Goal: Task Accomplishment & Management: Complete application form

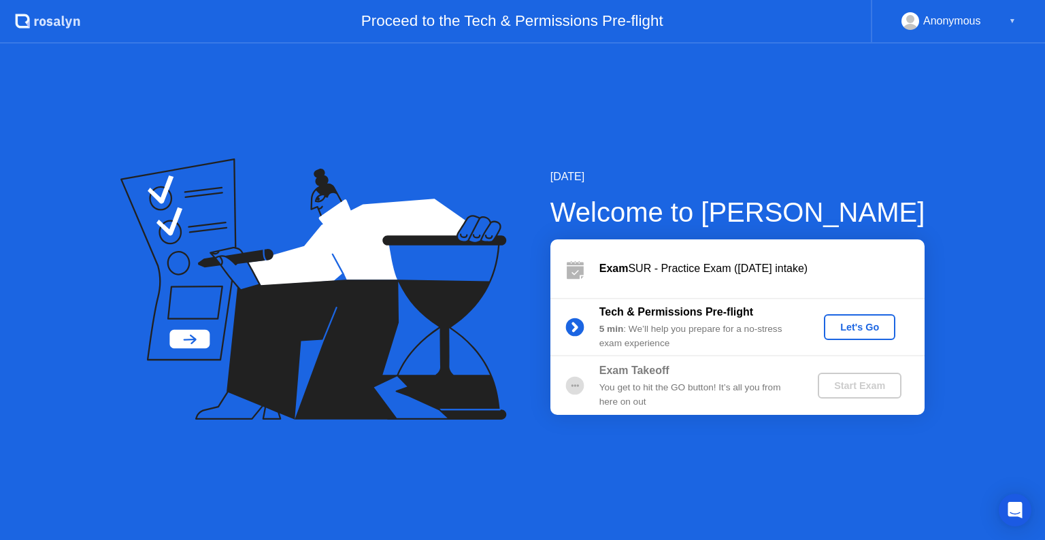
click at [857, 328] on div "Let's Go" at bounding box center [859, 327] width 61 height 11
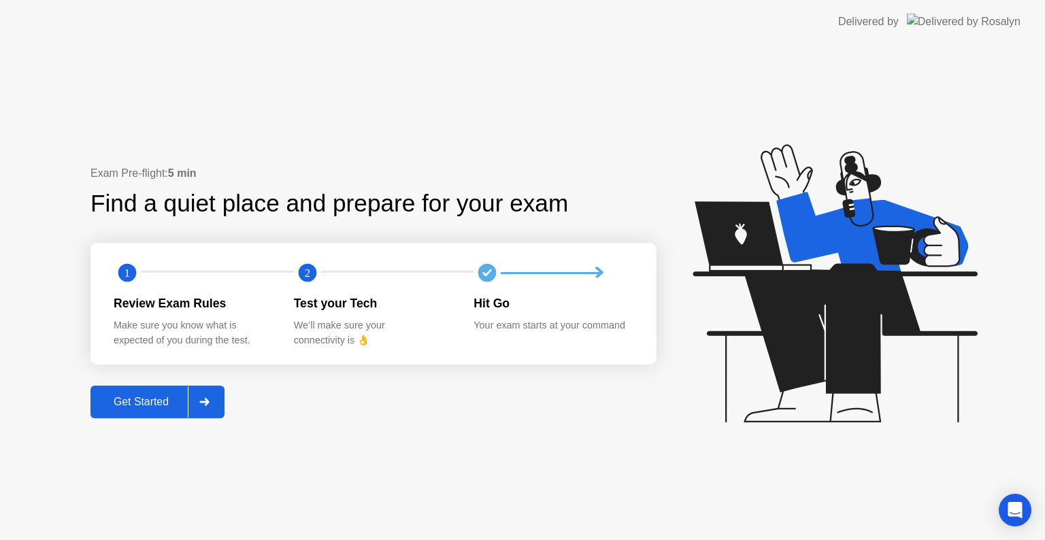
click at [204, 406] on icon at bounding box center [204, 402] width 10 height 8
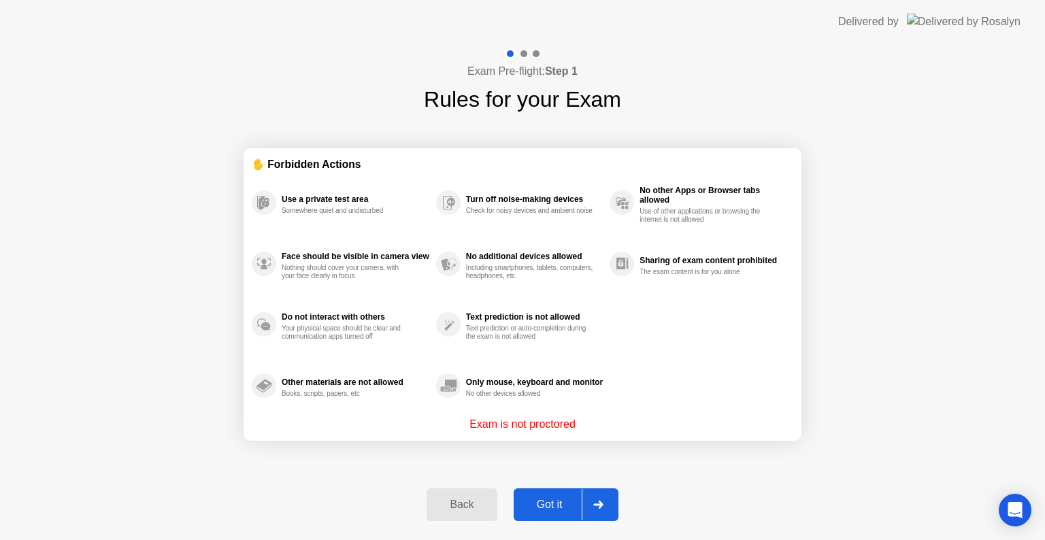
click at [551, 504] on div "Got it" at bounding box center [550, 505] width 64 height 12
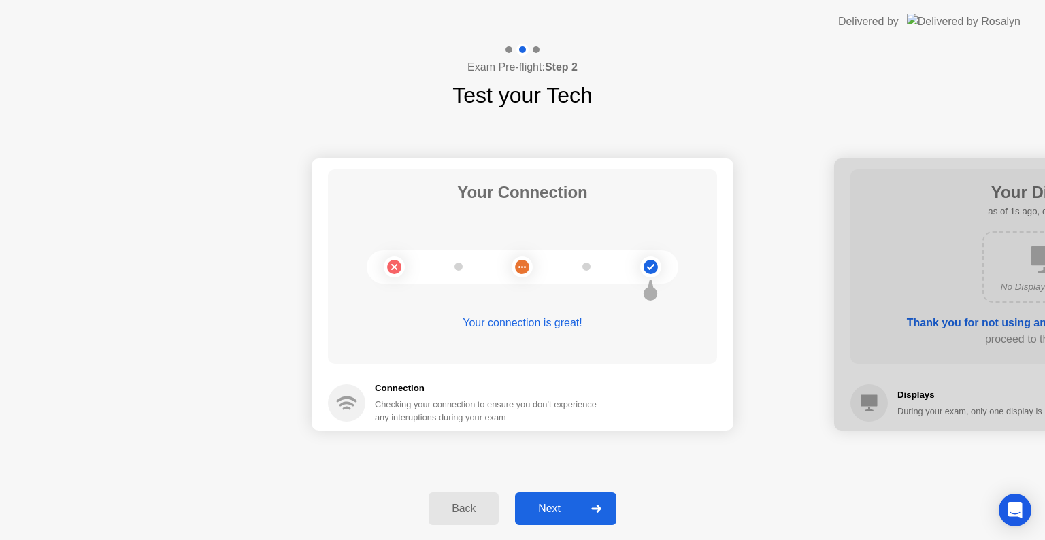
click at [592, 505] on icon at bounding box center [596, 509] width 10 height 8
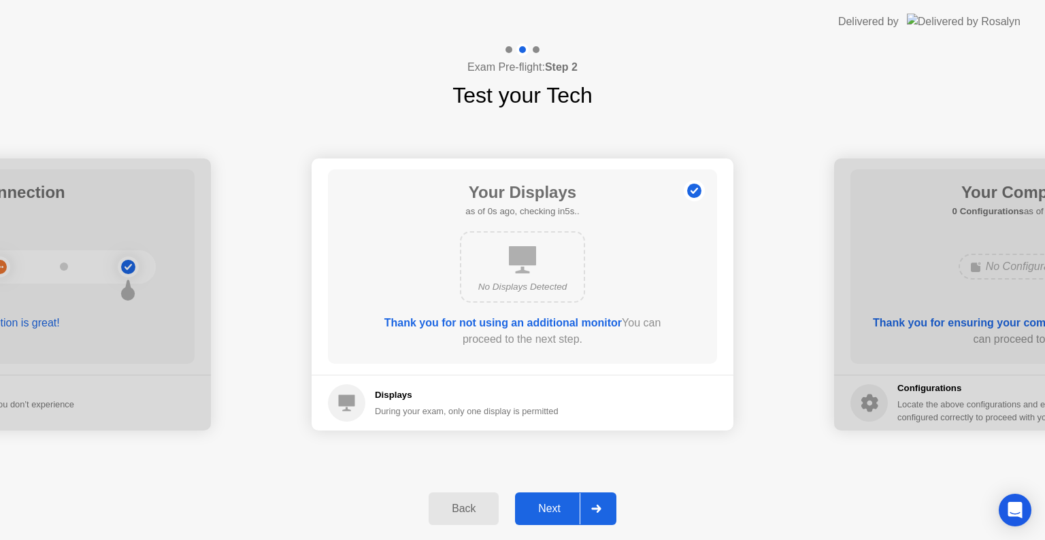
click at [592, 505] on icon at bounding box center [596, 509] width 10 height 8
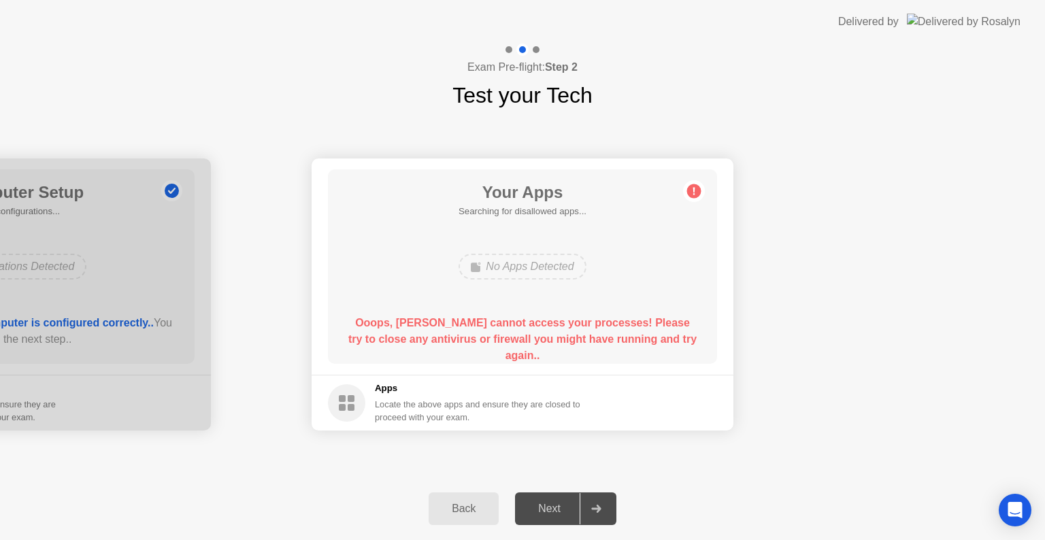
click at [592, 505] on icon at bounding box center [596, 509] width 10 height 8
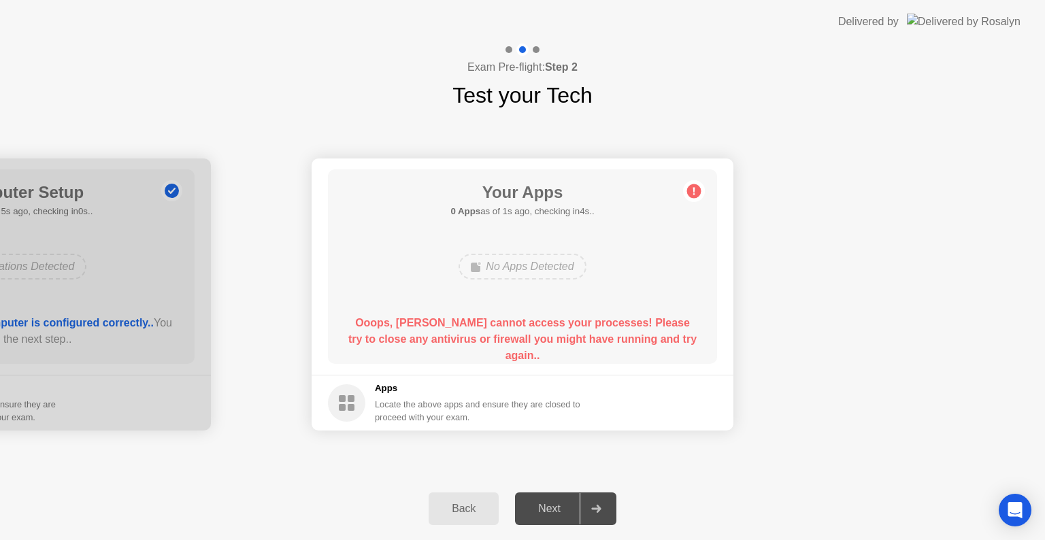
click at [596, 499] on div at bounding box center [596, 508] width 33 height 31
click at [602, 502] on div at bounding box center [596, 508] width 33 height 31
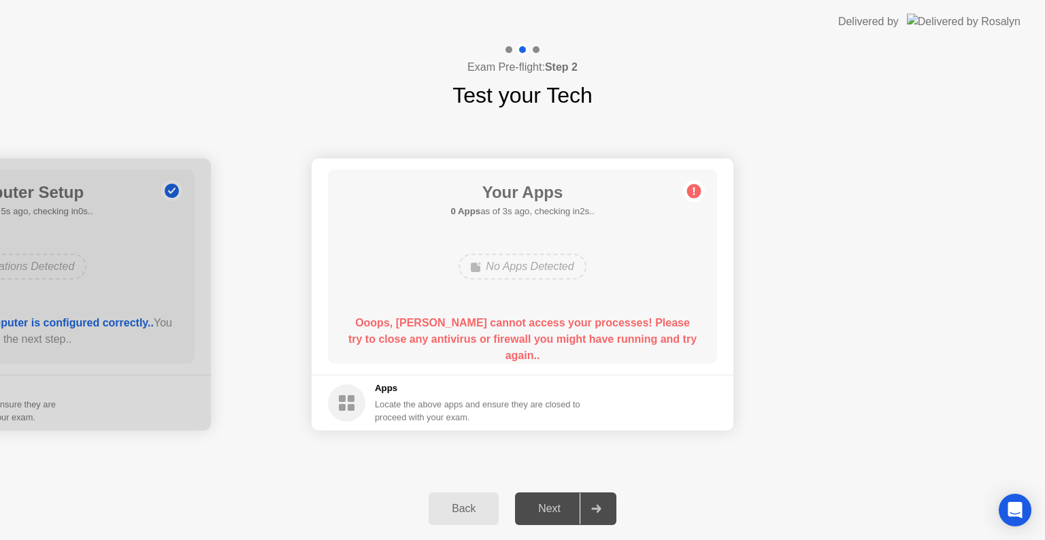
click at [602, 502] on div at bounding box center [596, 508] width 33 height 31
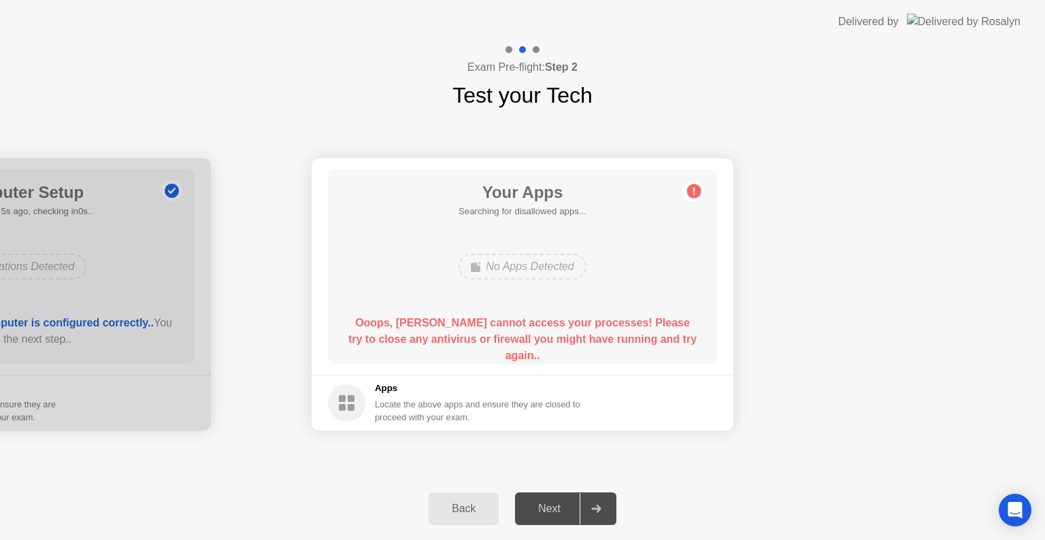
click at [602, 502] on div at bounding box center [596, 508] width 33 height 31
click at [502, 411] on div "Locate the above apps and ensure they are closed to proceed with your exam." at bounding box center [478, 411] width 206 height 26
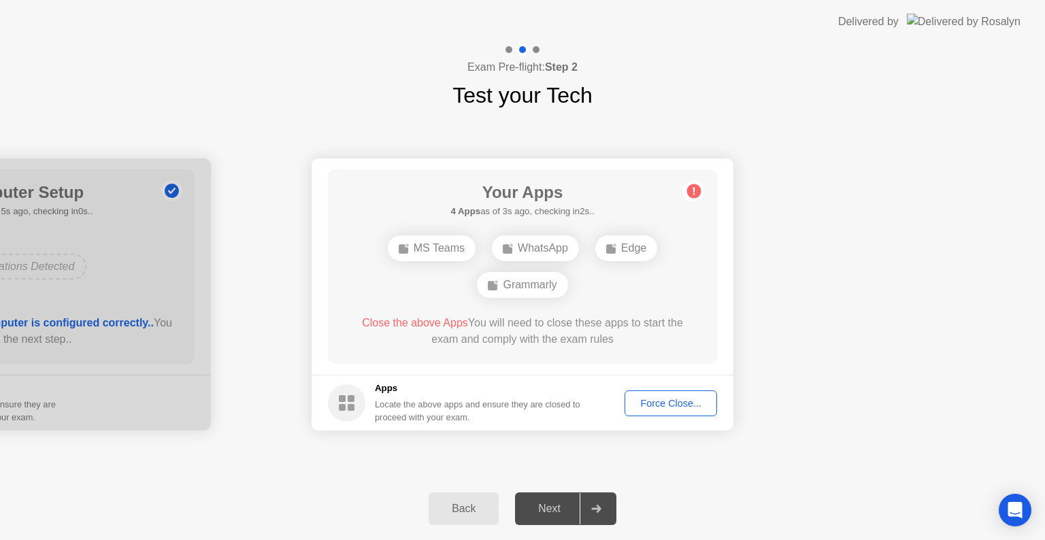
click at [664, 402] on div "Force Close..." at bounding box center [670, 403] width 83 height 11
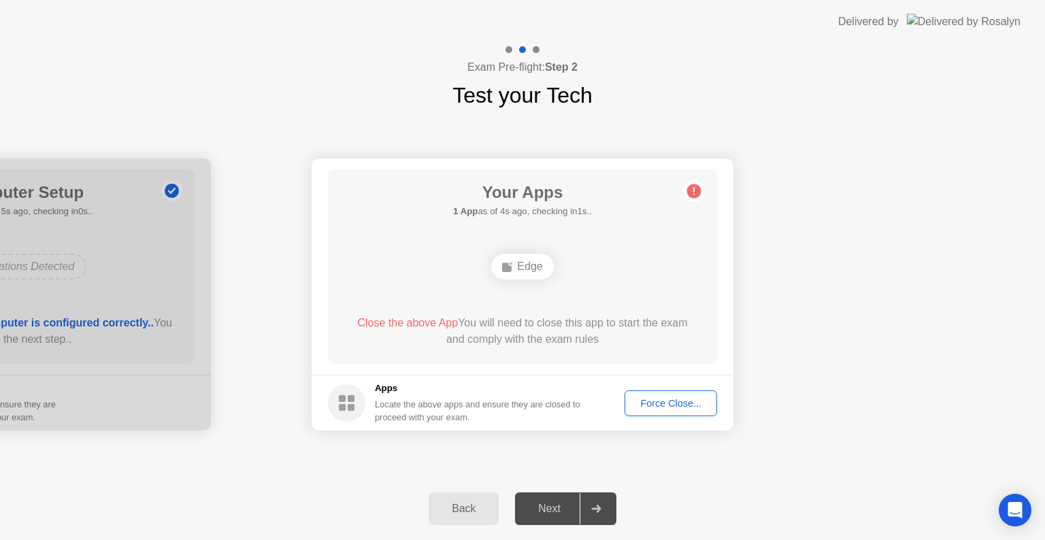
click at [656, 406] on div "Force Close..." at bounding box center [670, 403] width 83 height 11
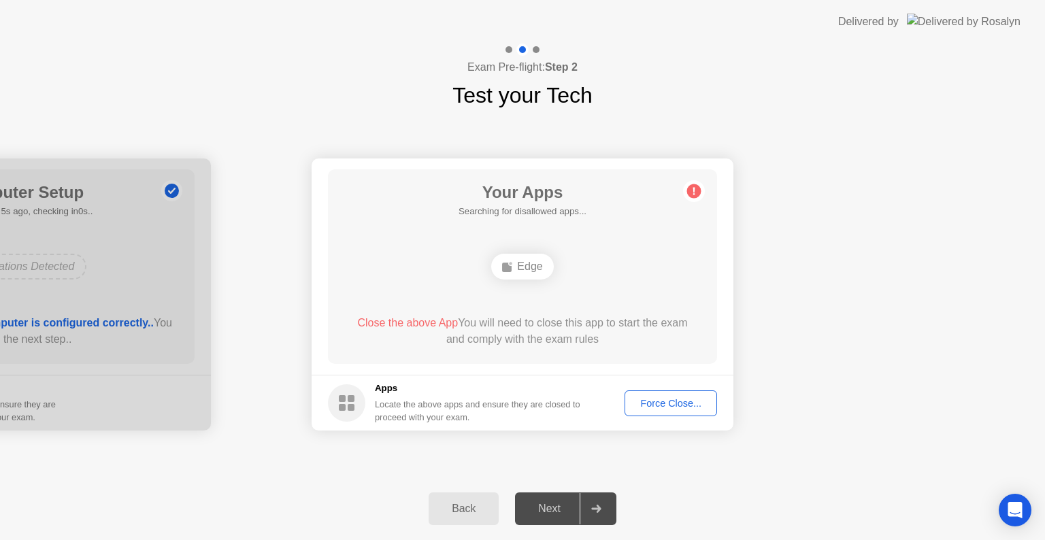
click at [702, 409] on div "Force Close..." at bounding box center [670, 403] width 83 height 11
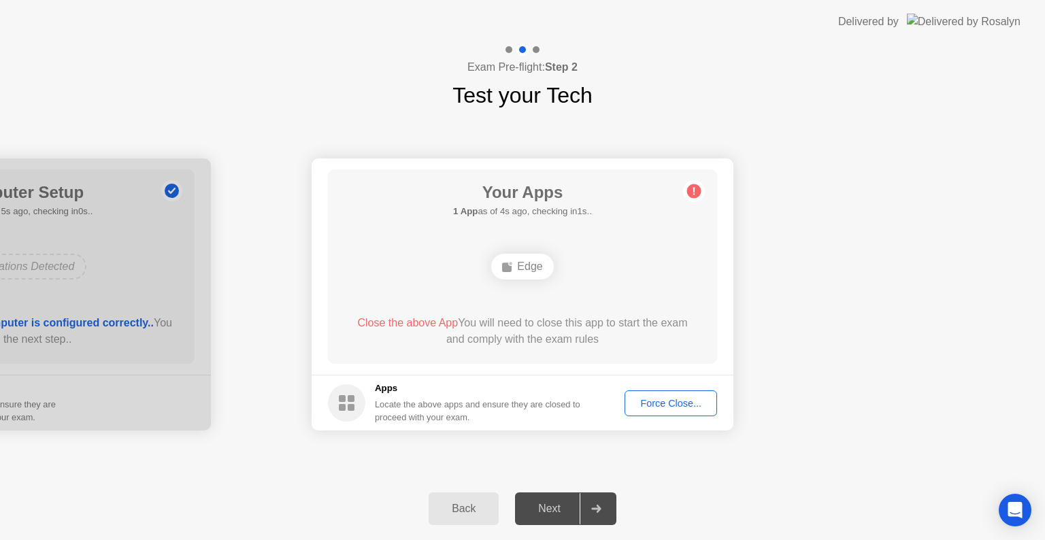
click at [644, 403] on div "Force Close..." at bounding box center [670, 403] width 83 height 11
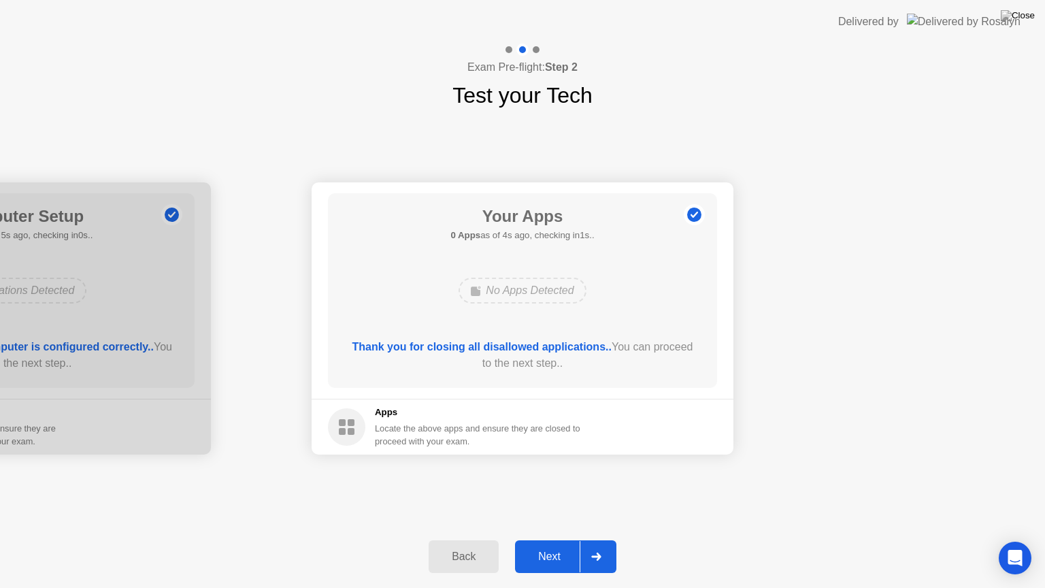
click at [612, 540] on div at bounding box center [596, 556] width 33 height 31
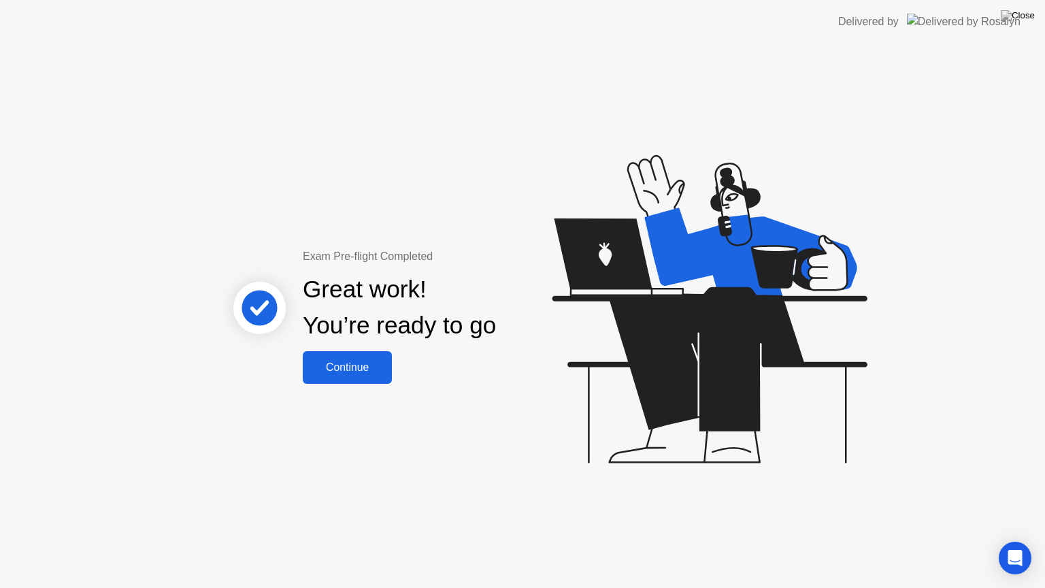
click at [340, 361] on div "Continue" at bounding box center [347, 367] width 81 height 12
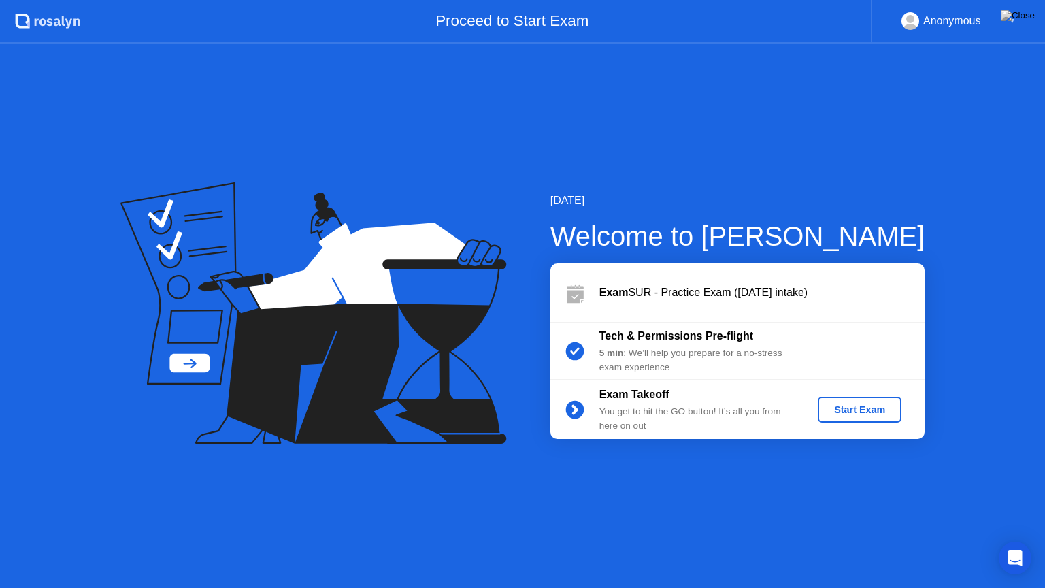
click at [852, 415] on div "Start Exam" at bounding box center [859, 409] width 73 height 11
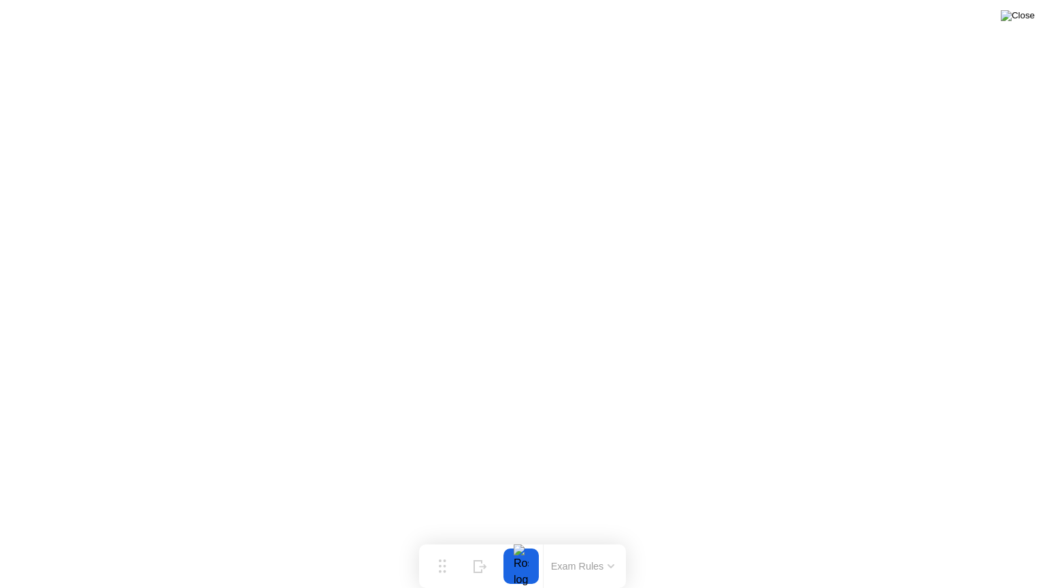
click at [1029, 14] on img at bounding box center [1018, 15] width 34 height 11
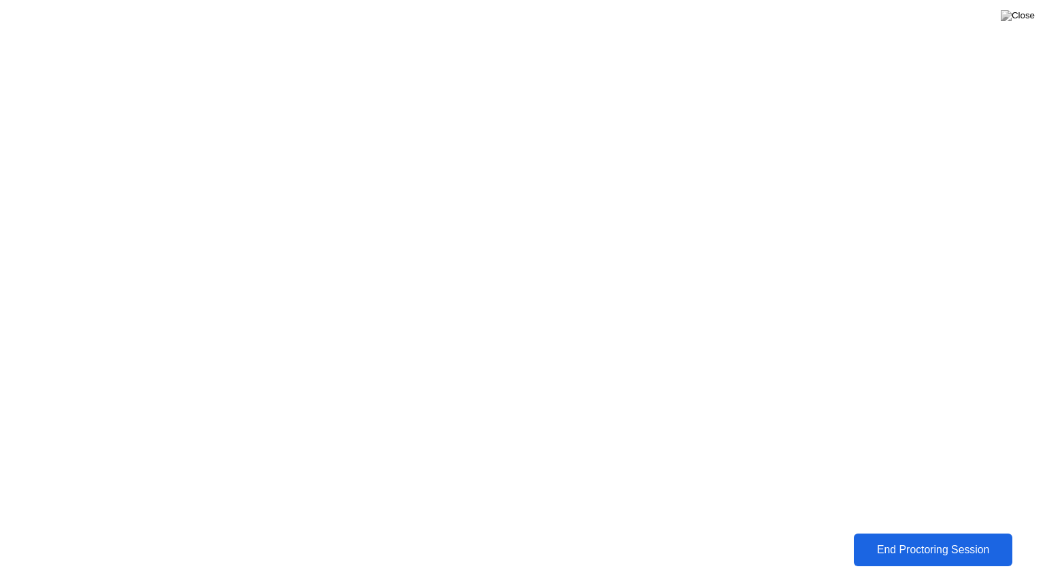
click at [927, 540] on div "End Proctoring Session" at bounding box center [932, 550] width 151 height 12
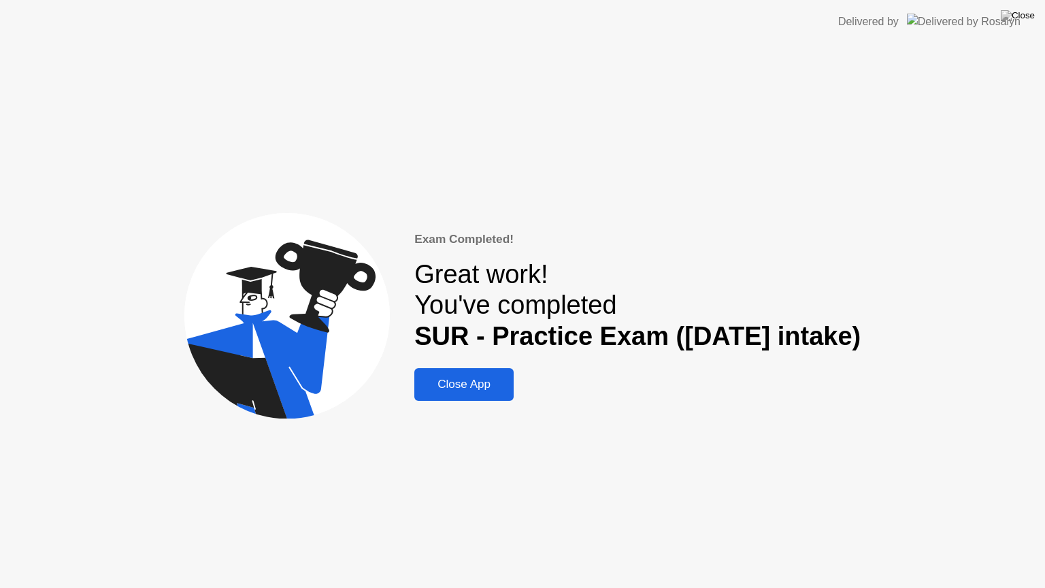
click at [448, 386] on div "Close App" at bounding box center [463, 385] width 91 height 14
